Goal: Transaction & Acquisition: Purchase product/service

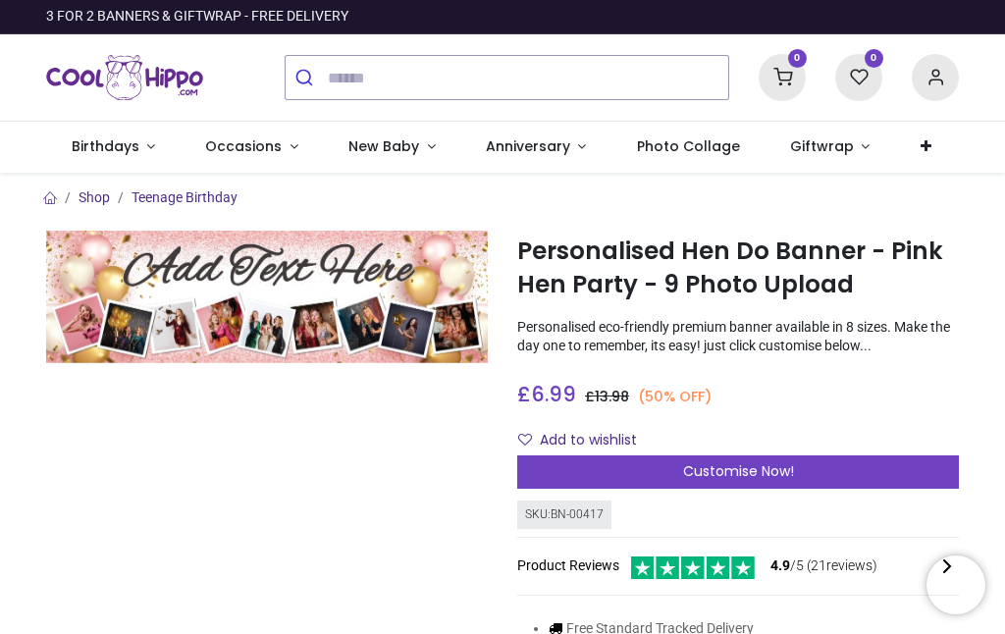
click at [708, 477] on span "Customise Now!" at bounding box center [738, 471] width 111 height 20
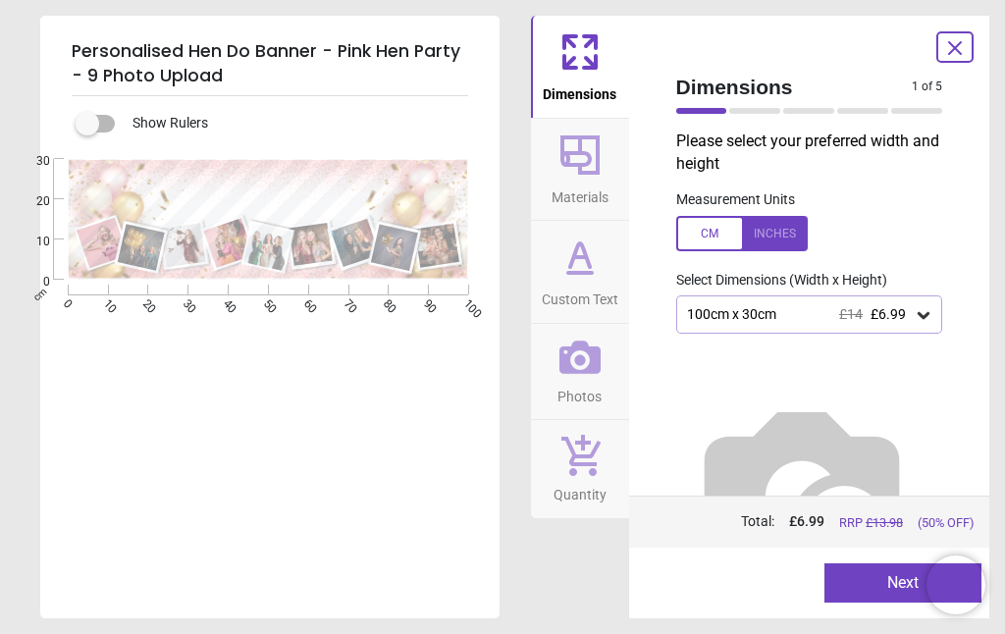
click at [923, 312] on icon at bounding box center [924, 315] width 12 height 7
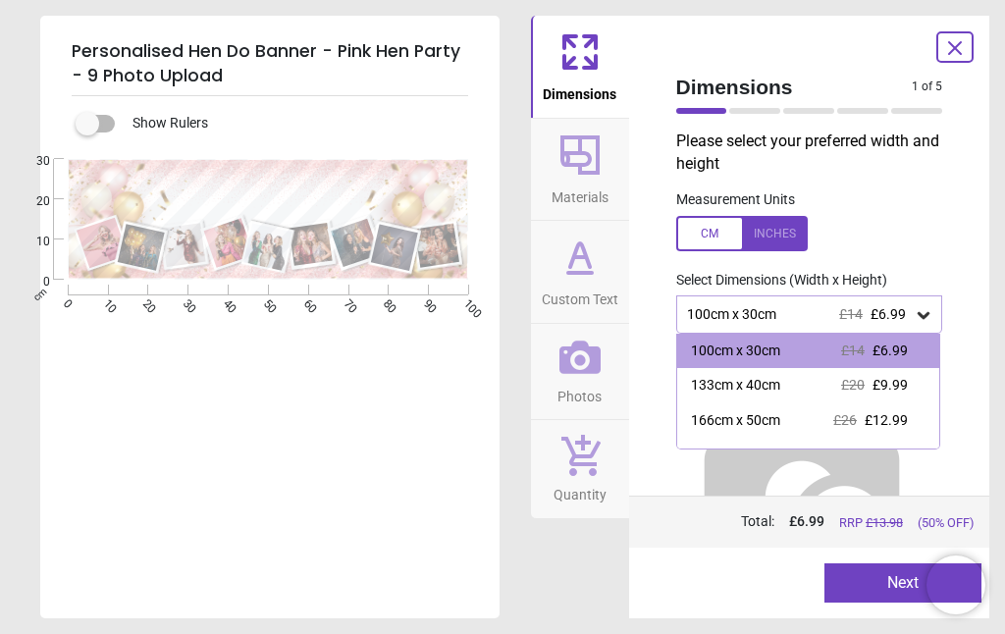
click at [764, 223] on div at bounding box center [742, 233] width 132 height 35
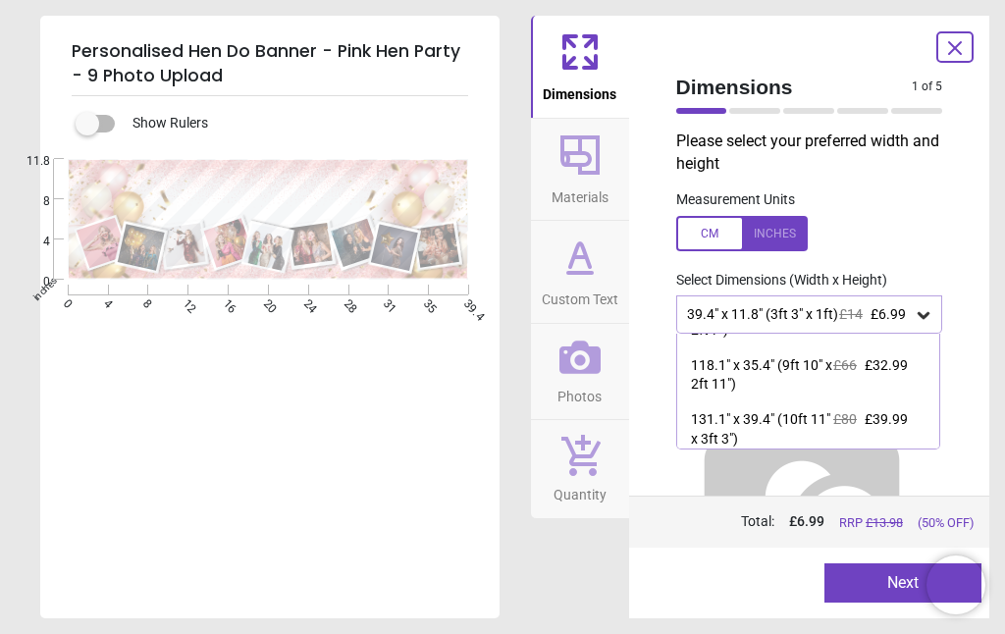
scroll to position [309, 0]
click at [792, 454] on img at bounding box center [801, 490] width 251 height 251
click at [697, 445] on div "131.1" x 39.4" (10ft 11" x 3ft 3") £80 £39.99" at bounding box center [808, 430] width 263 height 54
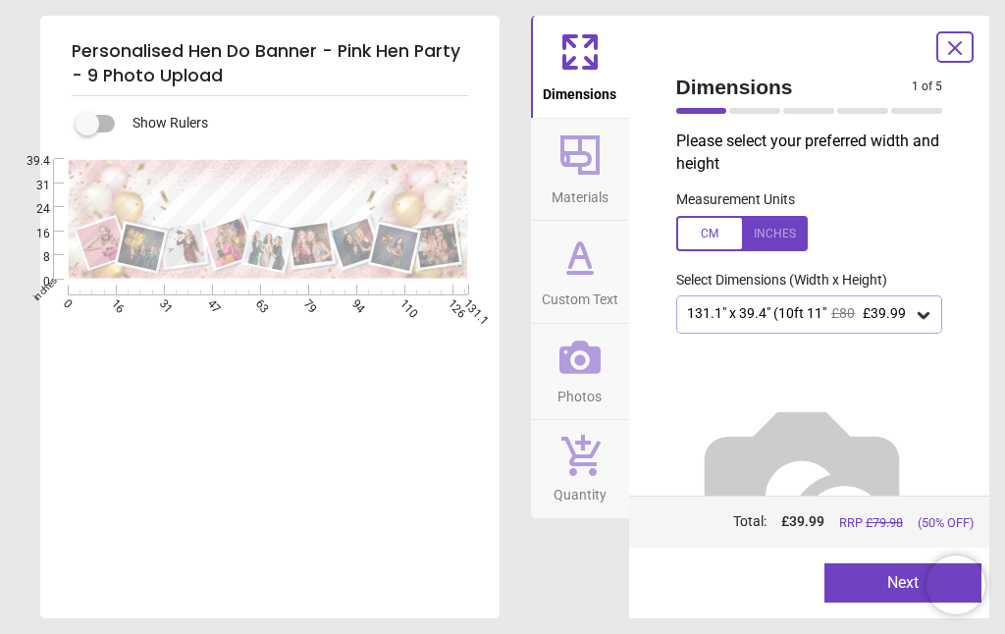
click at [717, 316] on div "131.1" x 39.4" (10ft 11" x 3ft 3") £80 £39.99" at bounding box center [800, 314] width 230 height 19
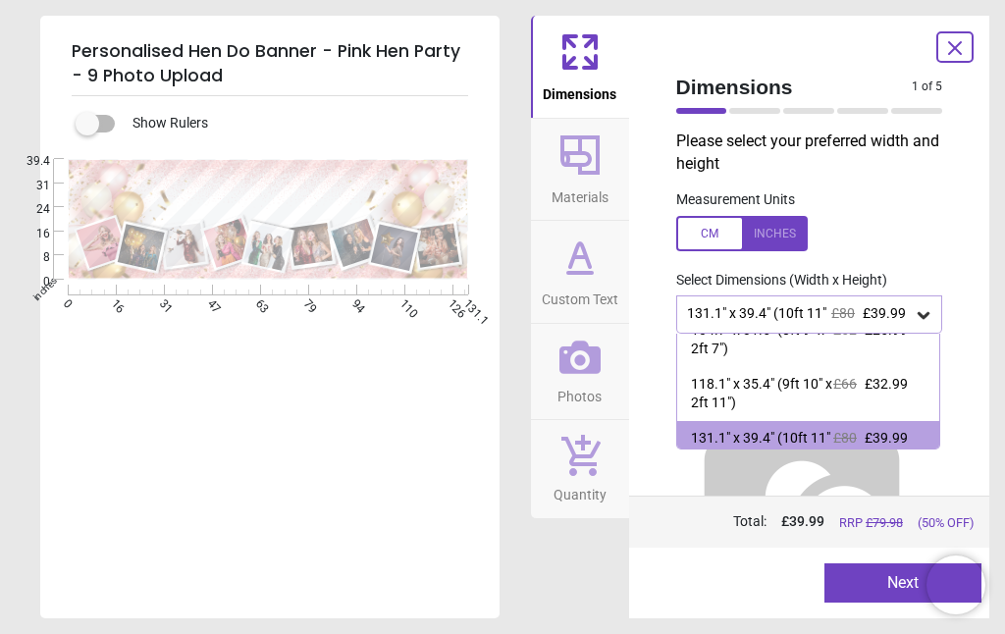
scroll to position [309, 0]
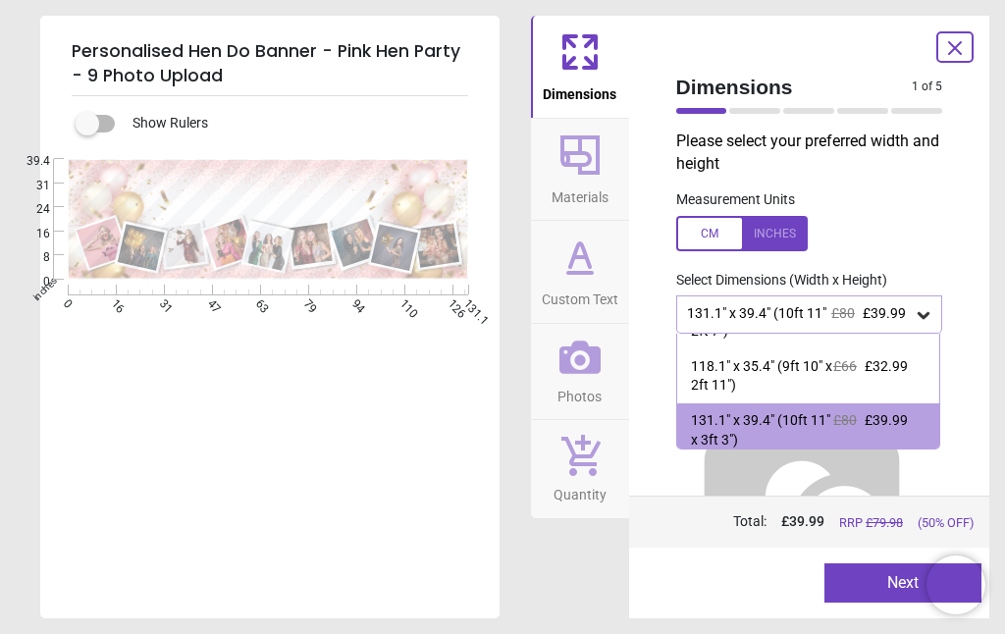
click at [923, 305] on icon at bounding box center [924, 315] width 20 height 20
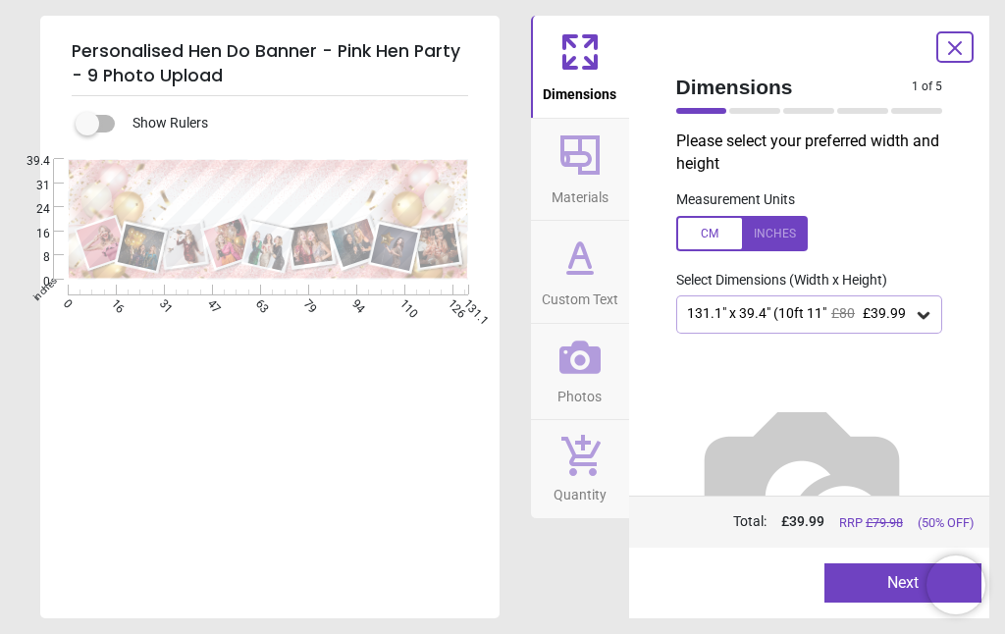
click at [922, 319] on icon at bounding box center [924, 315] width 20 height 20
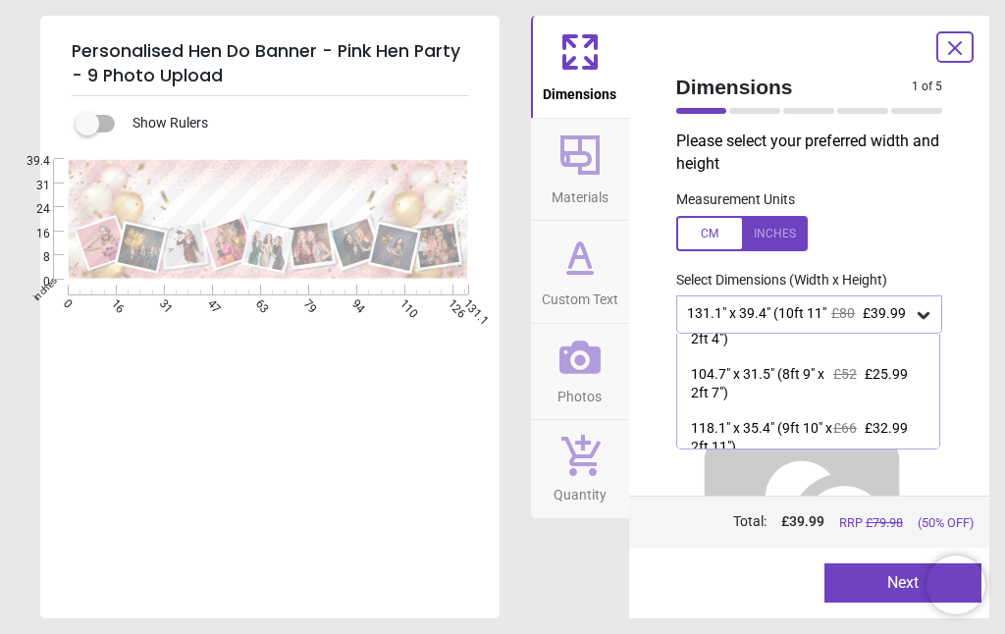
scroll to position [248, 0]
click at [749, 370] on div "104.7" x 31.5" (8ft 9" x 2ft 7")" at bounding box center [762, 383] width 143 height 38
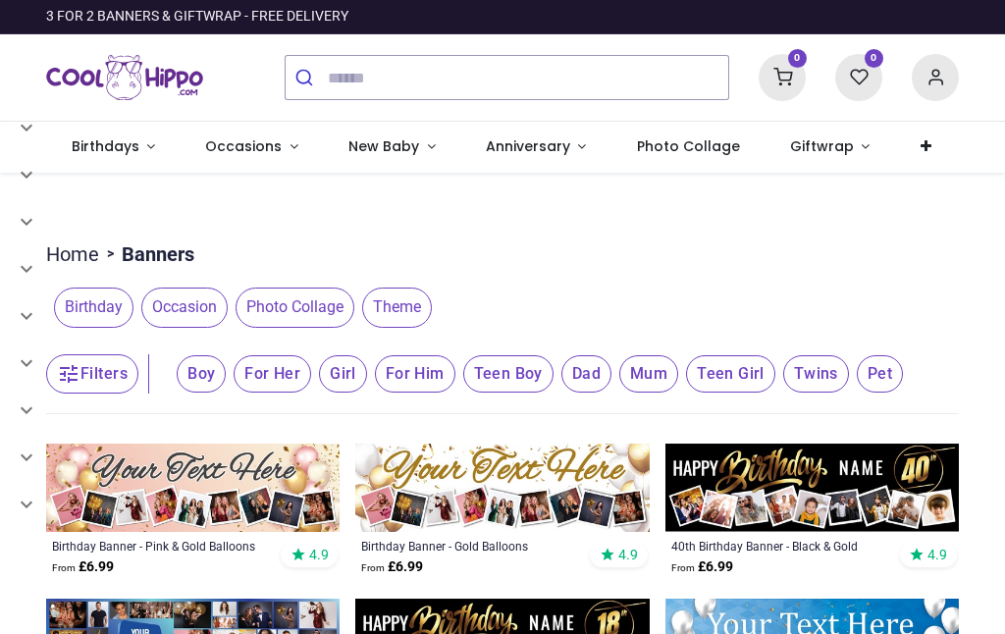
click at [196, 493] on img at bounding box center [192, 488] width 293 height 88
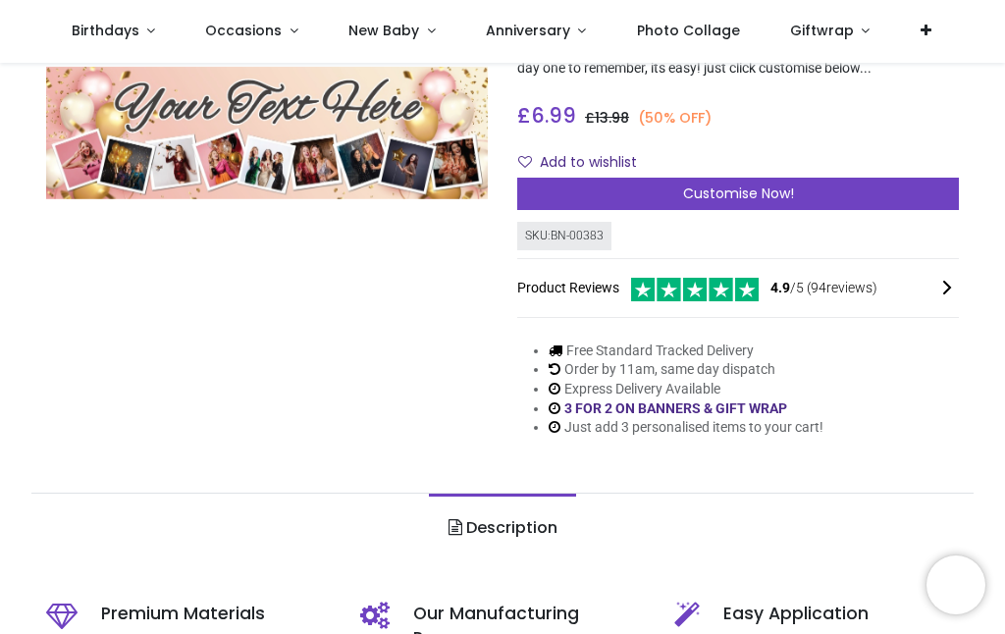
scroll to position [159, 0]
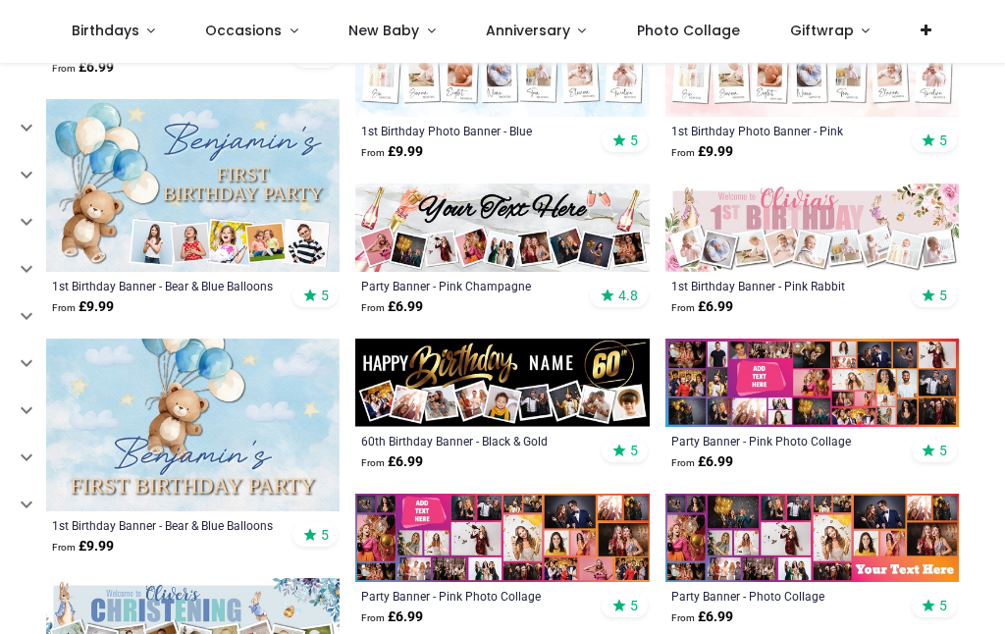
scroll to position [1020, 0]
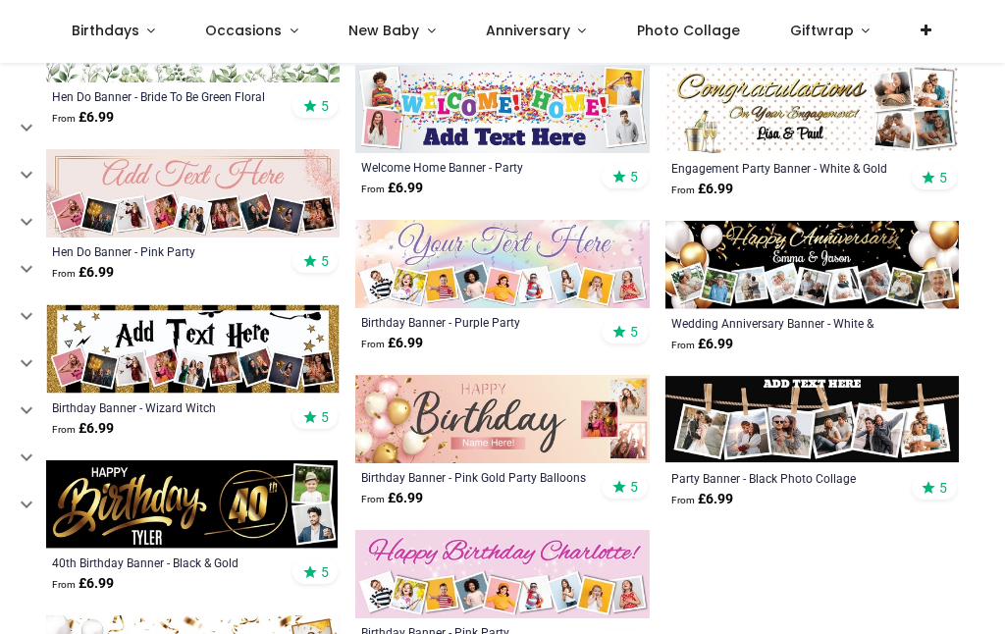
scroll to position [2690, 0]
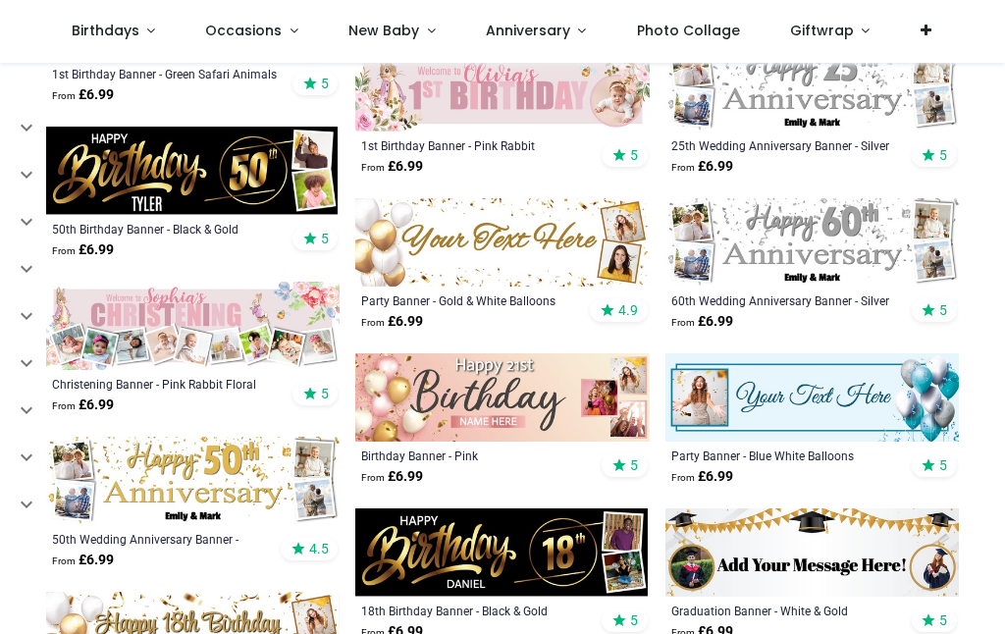
scroll to position [4107, 0]
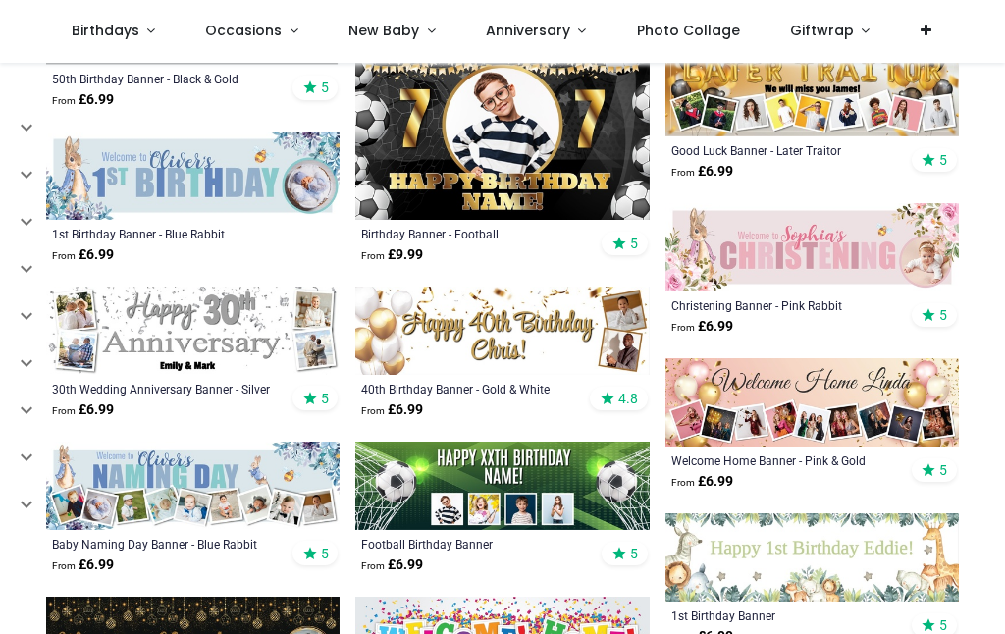
scroll to position [5344, 0]
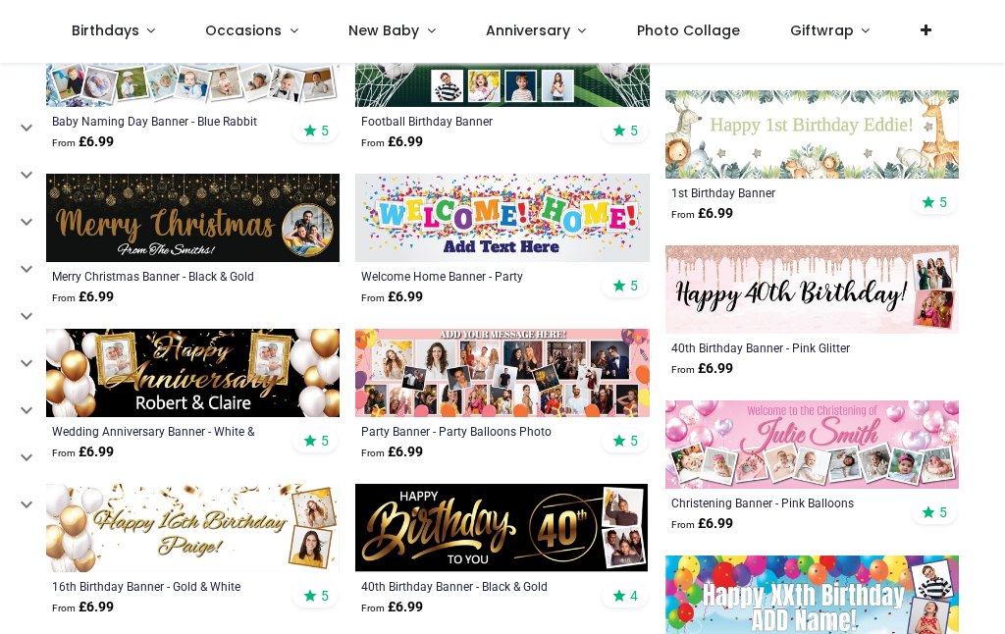
scroll to position [5783, 0]
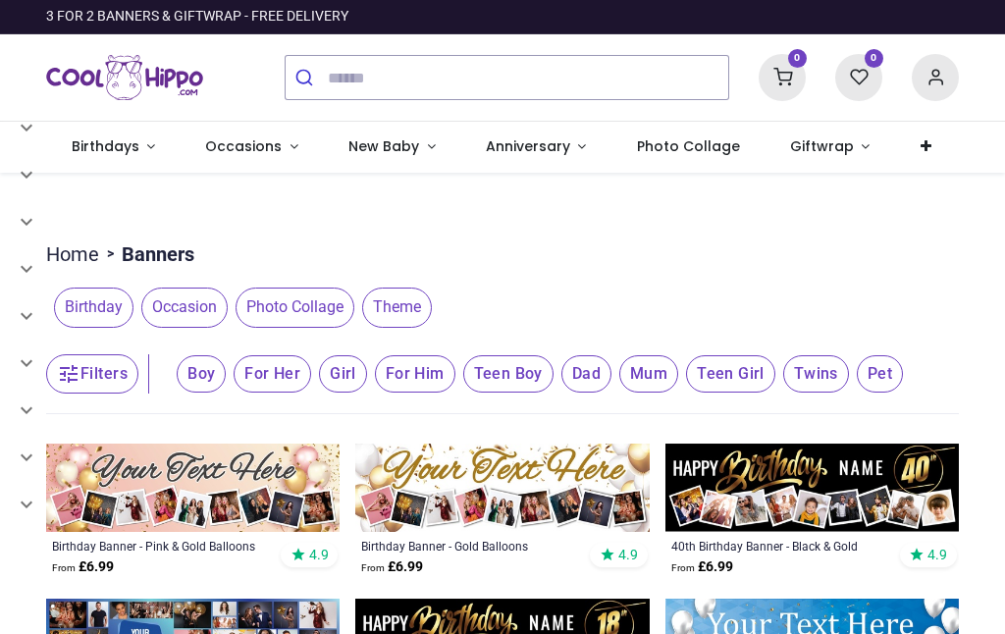
click at [191, 314] on span "Occasion" at bounding box center [184, 307] width 86 height 39
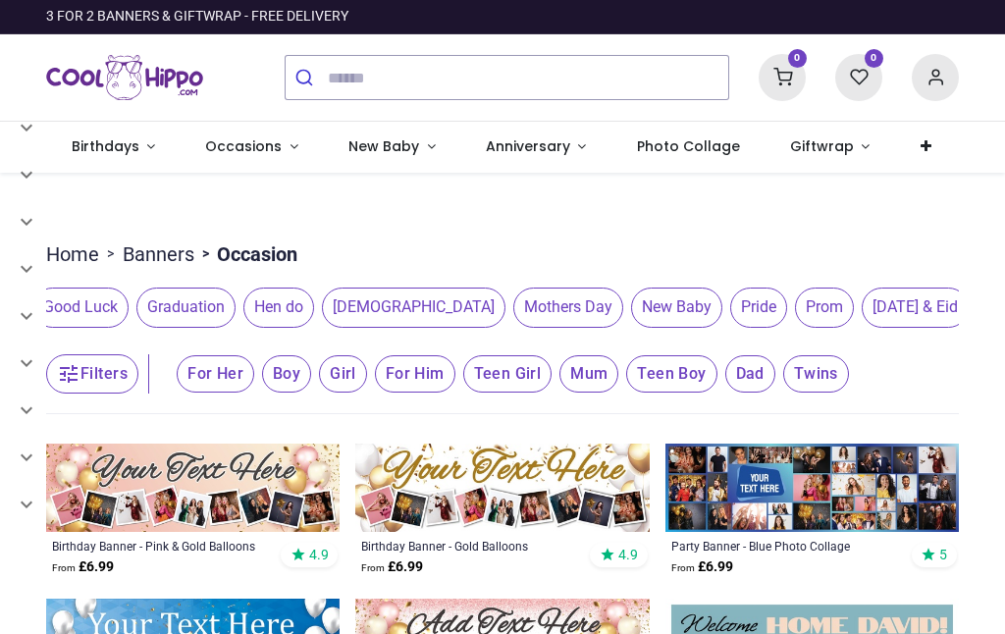
scroll to position [0, 730]
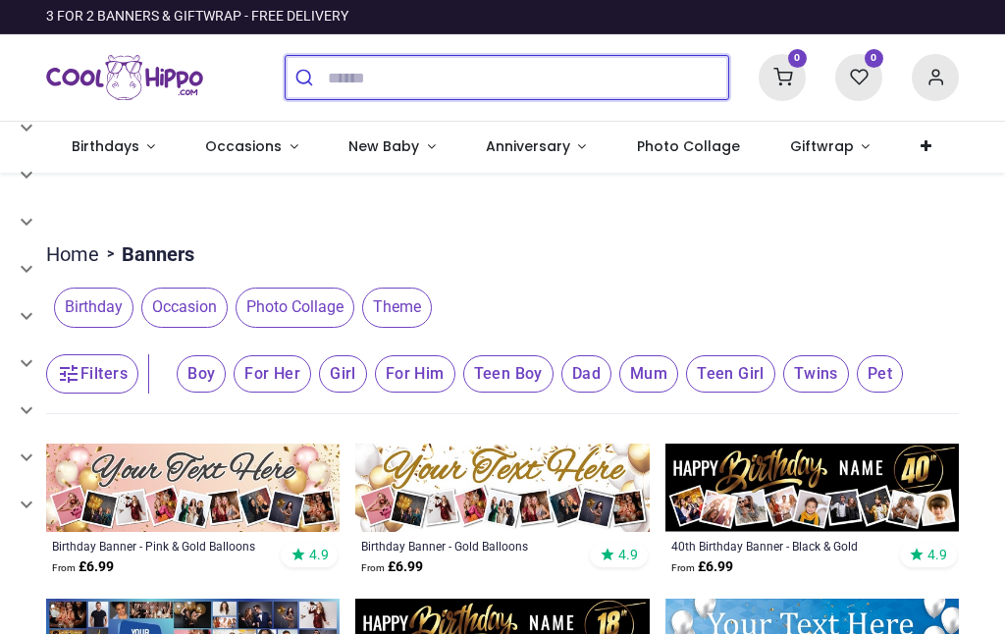
click at [332, 78] on input "search" at bounding box center [528, 77] width 400 height 43
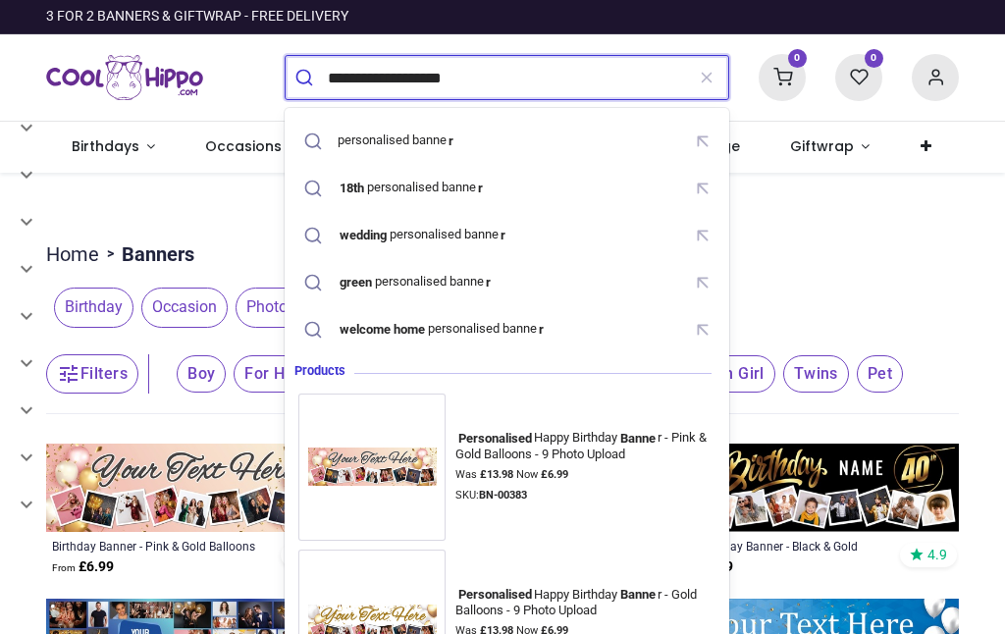
type input "**********"
click at [306, 78] on button "submit" at bounding box center [307, 77] width 42 height 43
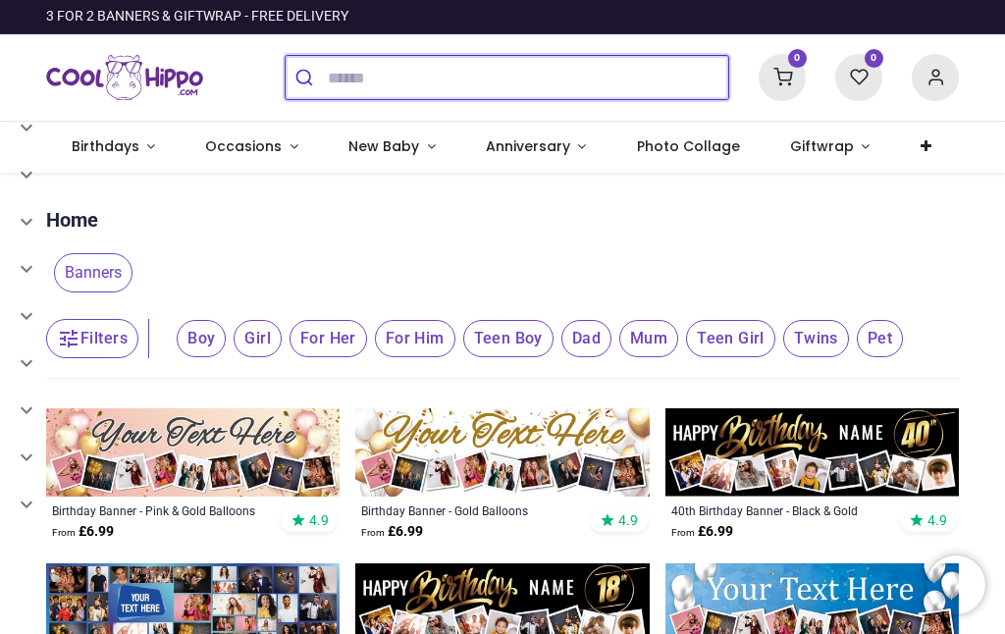
click at [331, 80] on input "search" at bounding box center [528, 77] width 400 height 43
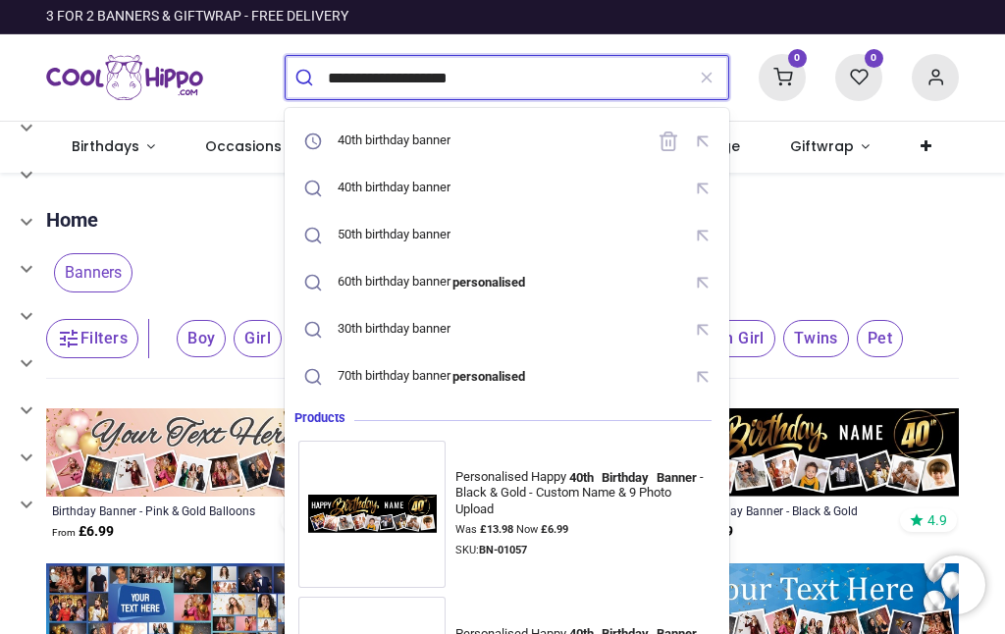
type input "**********"
click at [306, 78] on button "submit" at bounding box center [307, 77] width 42 height 43
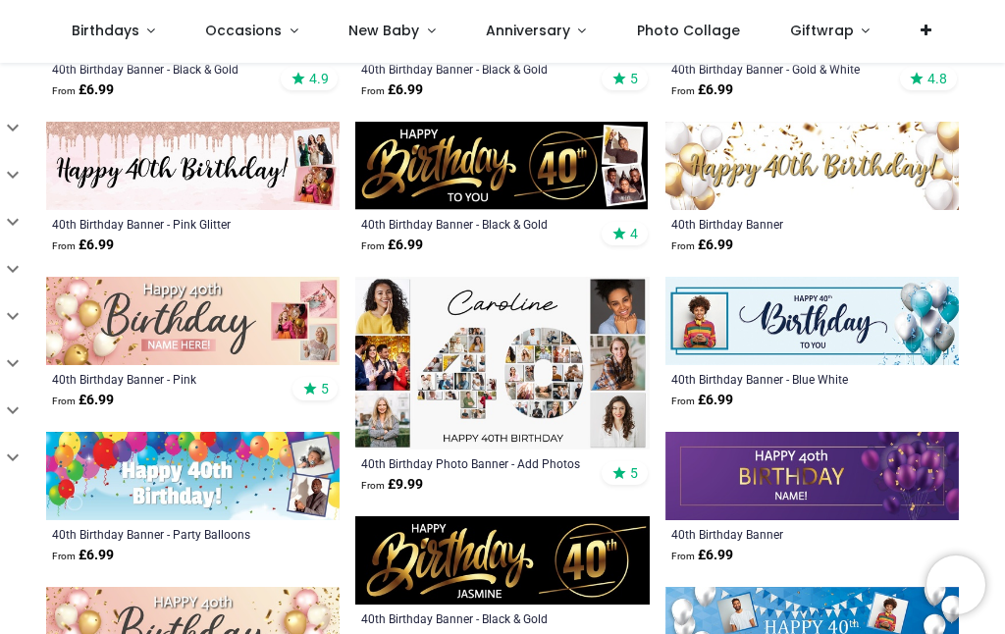
scroll to position [330, 0]
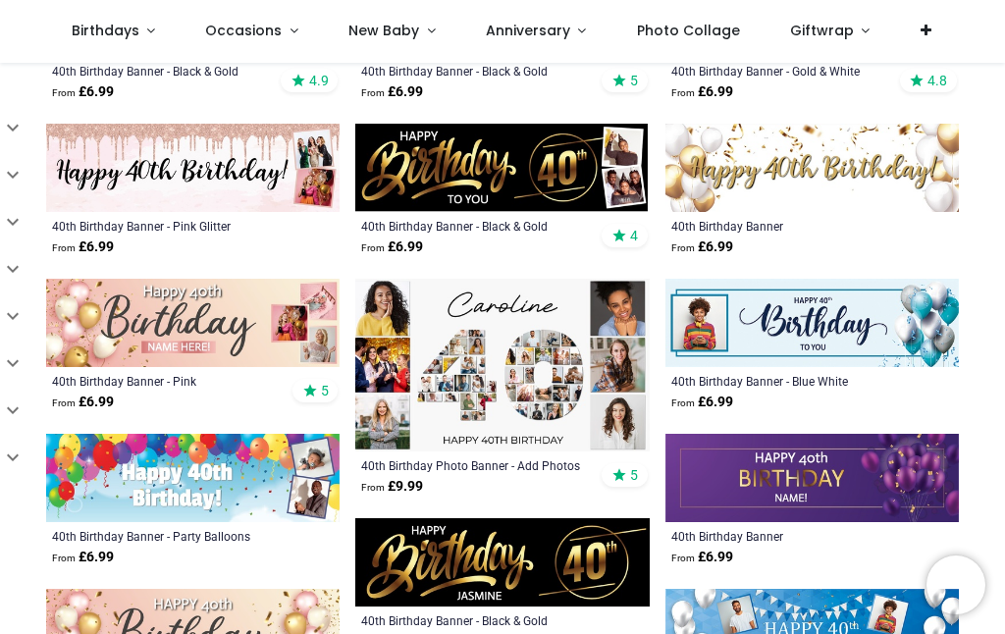
click at [159, 333] on img at bounding box center [192, 323] width 293 height 88
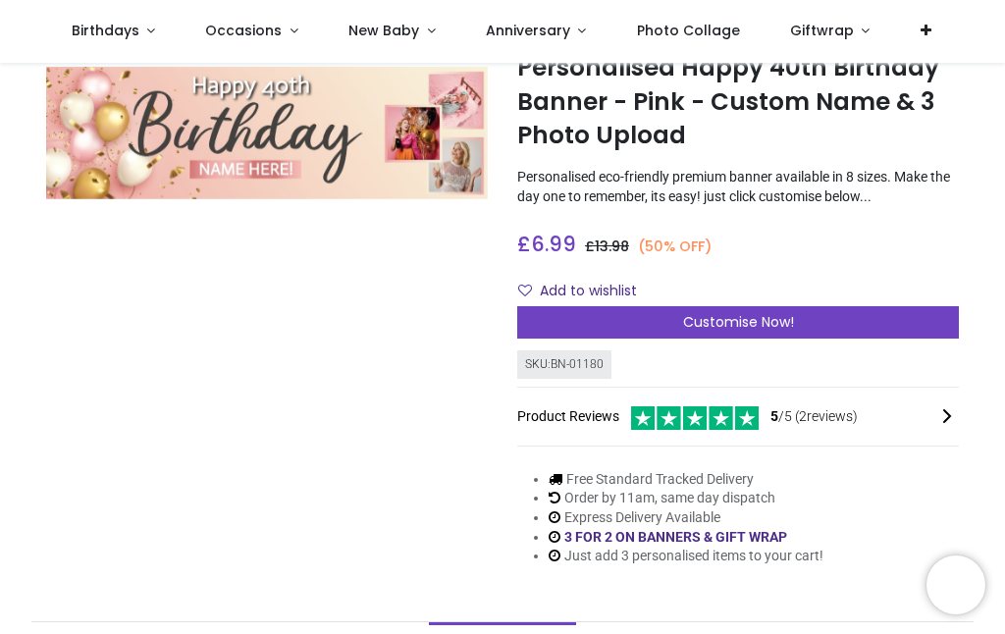
scroll to position [76, 0]
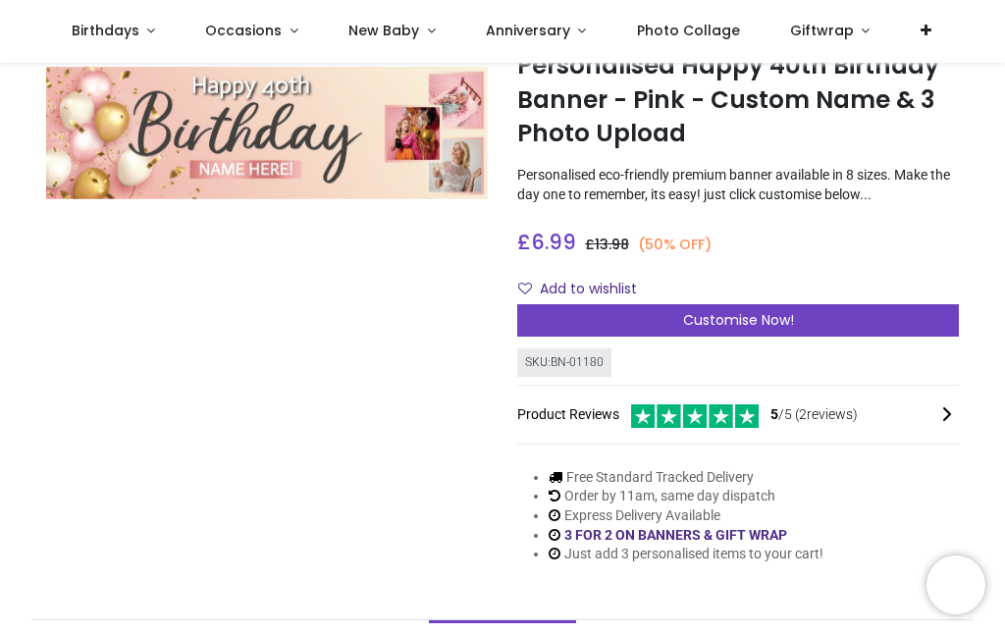
click at [724, 318] on span "Customise Now!" at bounding box center [738, 320] width 111 height 20
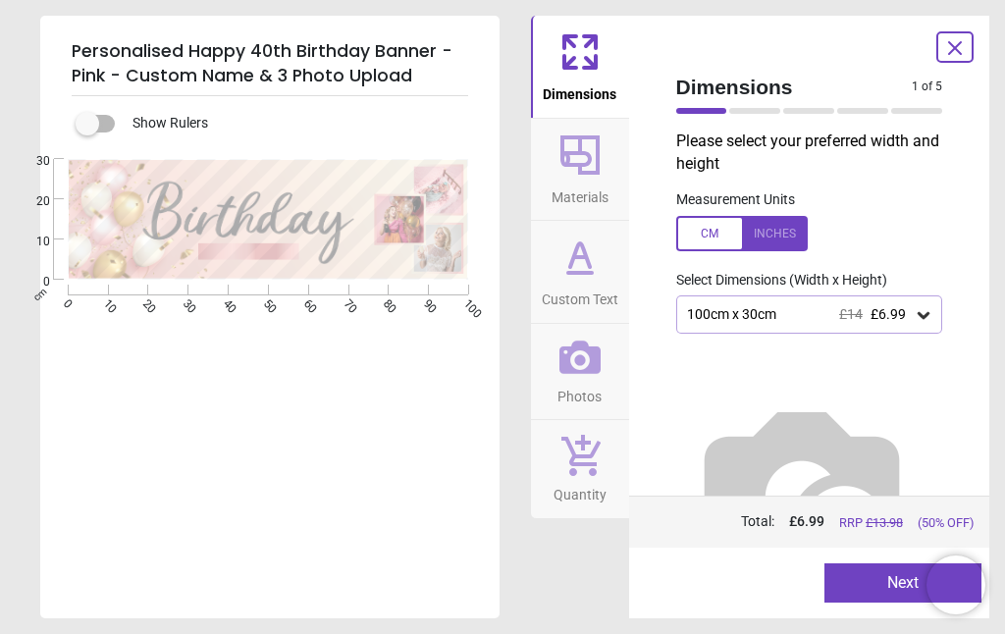
click at [576, 273] on icon at bounding box center [580, 273] width 24 height 0
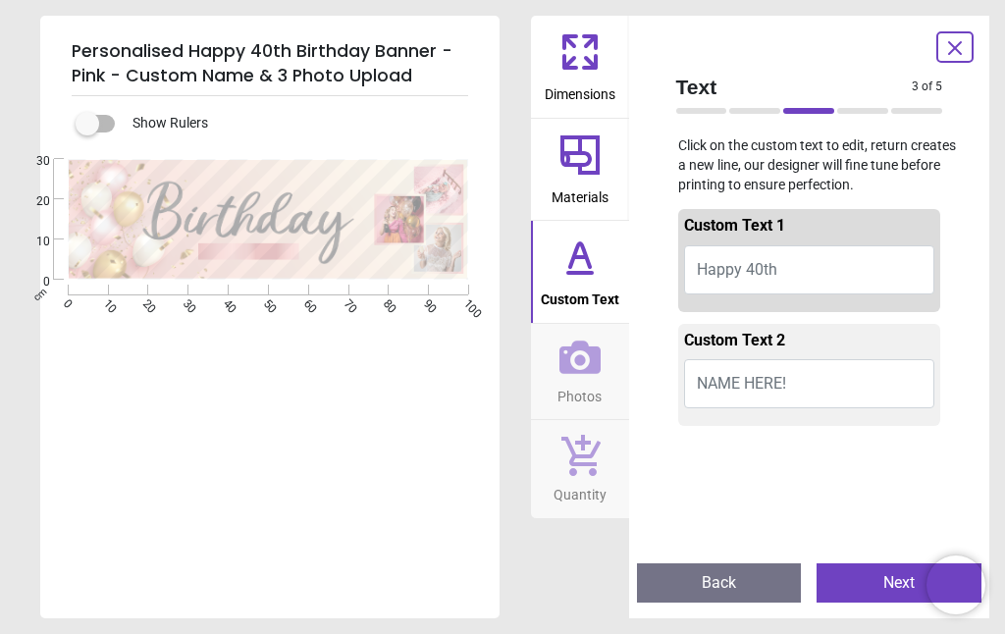
scroll to position [0, 0]
click at [507, 372] on div "Personalised Happy 40th Birthday Banner - Pink - Custom Name & 3 Photo Upload S…" at bounding box center [502, 317] width 1005 height 634
click at [581, 92] on span "Dimensions" at bounding box center [580, 90] width 71 height 29
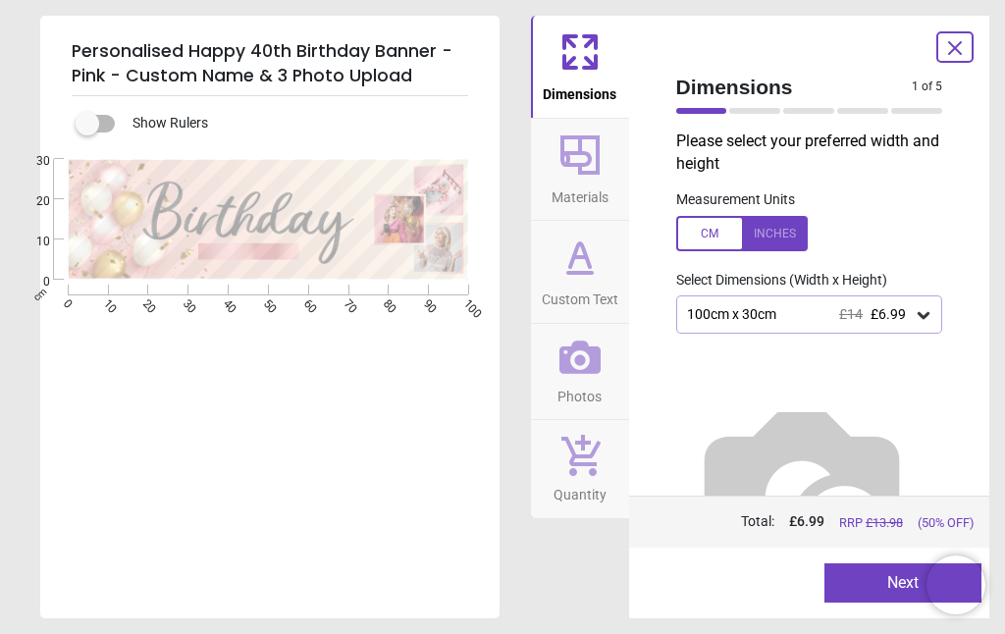
click at [566, 578] on div "Dimensions Materials Custom Text Photos Quantity" at bounding box center [580, 317] width 98 height 603
click at [581, 278] on icon at bounding box center [580, 257] width 47 height 47
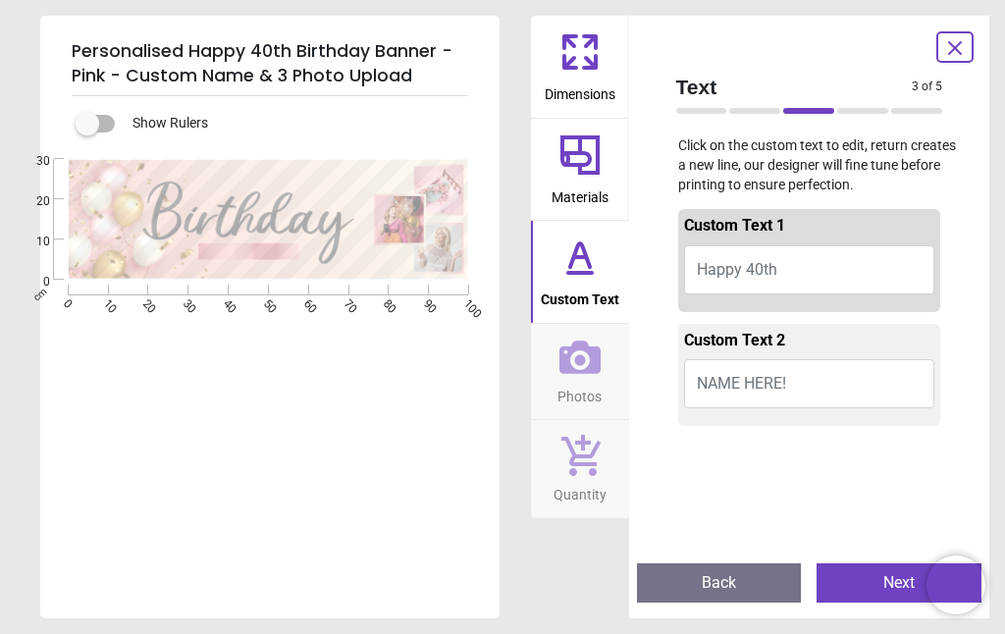
click at [784, 384] on span "NAME HERE!" at bounding box center [741, 383] width 89 height 19
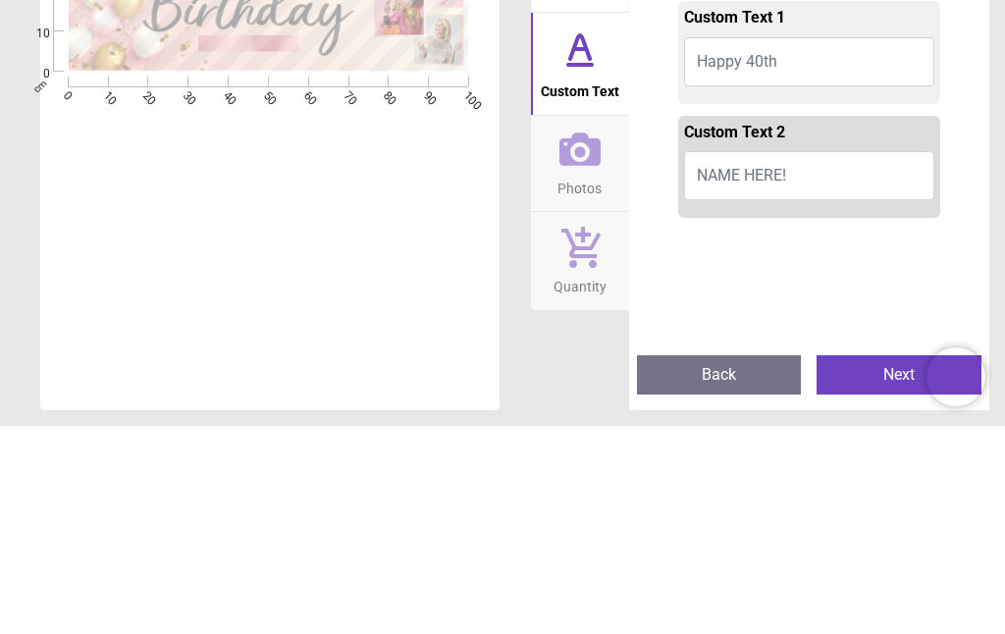
click at [815, 359] on button "NAME HERE!" at bounding box center [809, 383] width 251 height 49
type textarea "*"
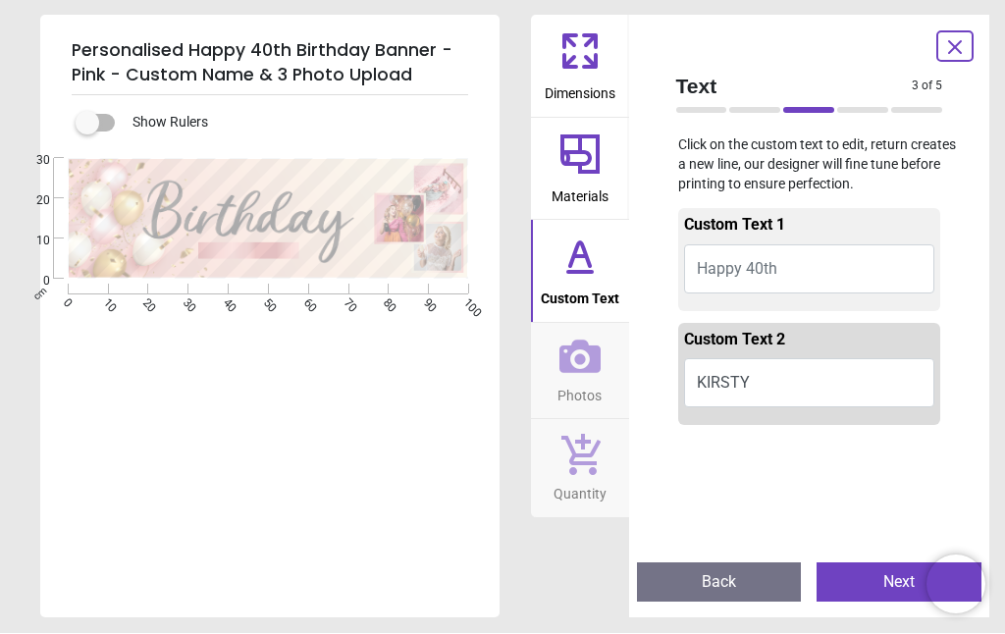
type textarea "******"
click at [224, 418] on div "E e ******" at bounding box center [267, 476] width 455 height 634
click at [890, 570] on button "Next" at bounding box center [899, 582] width 165 height 39
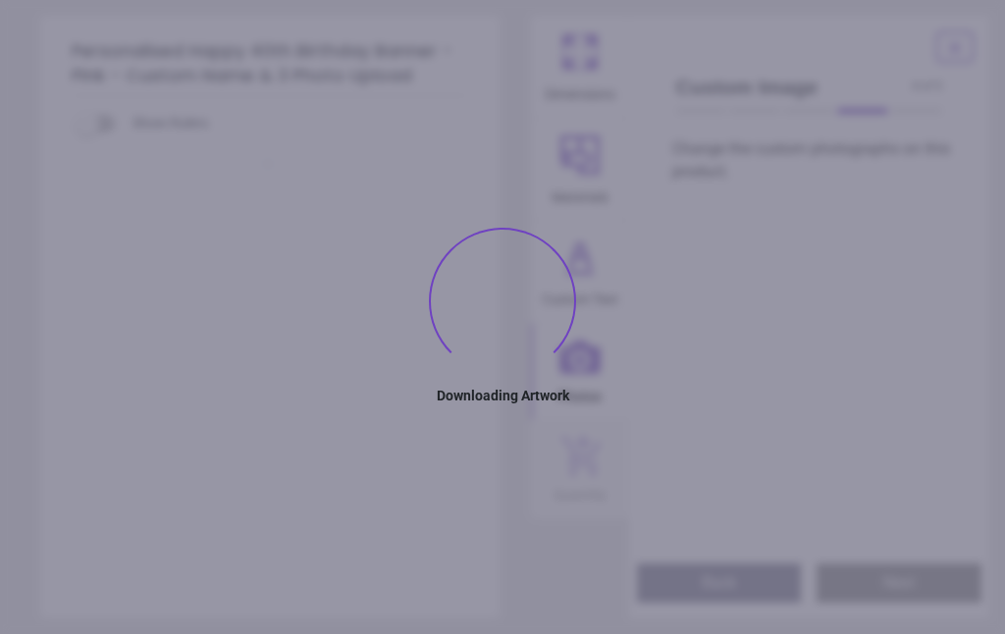
type textarea "******"
